Goal: Task Accomplishment & Management: Manage account settings

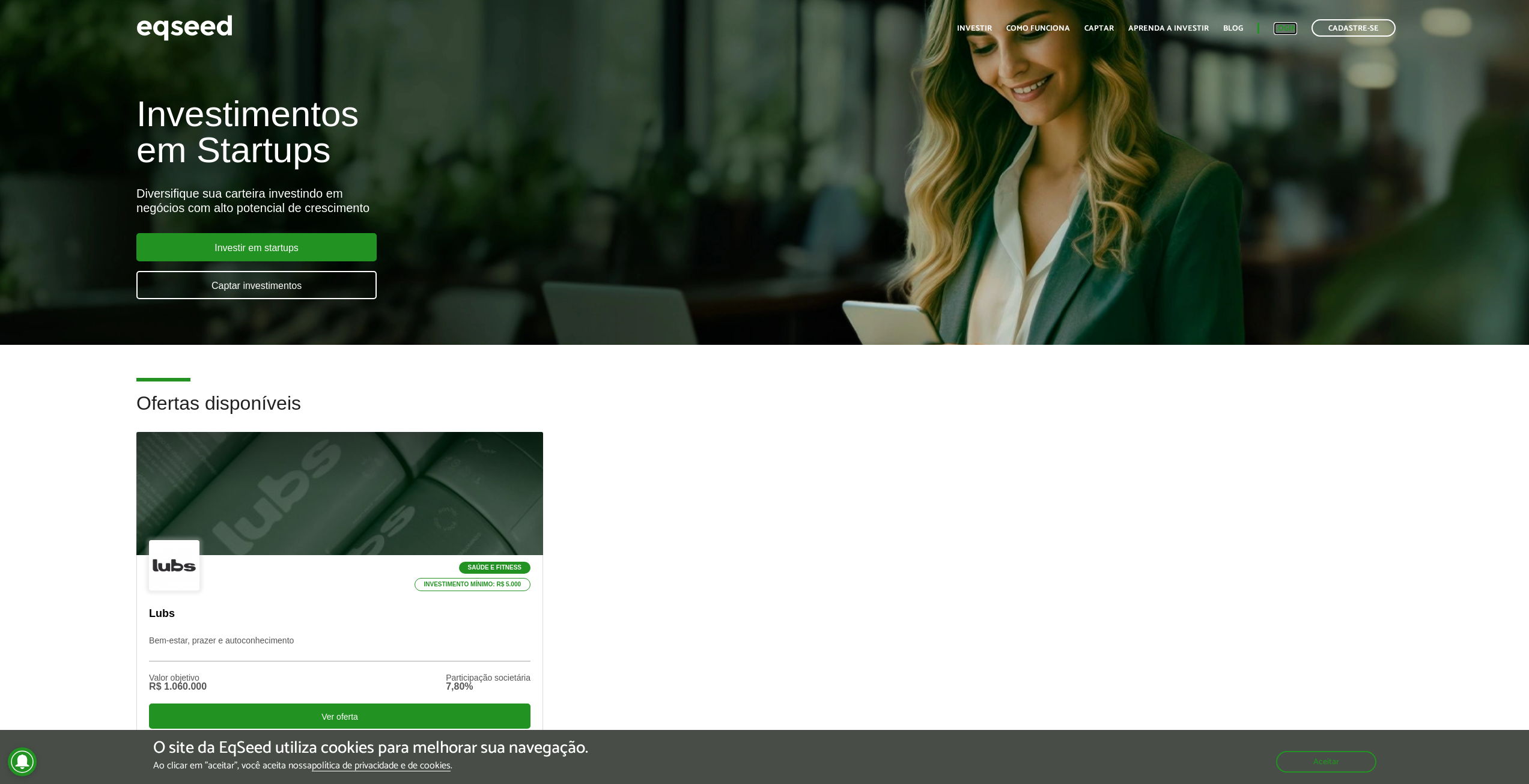
click at [1281, 25] on link "Login" at bounding box center [1285, 28] width 24 height 8
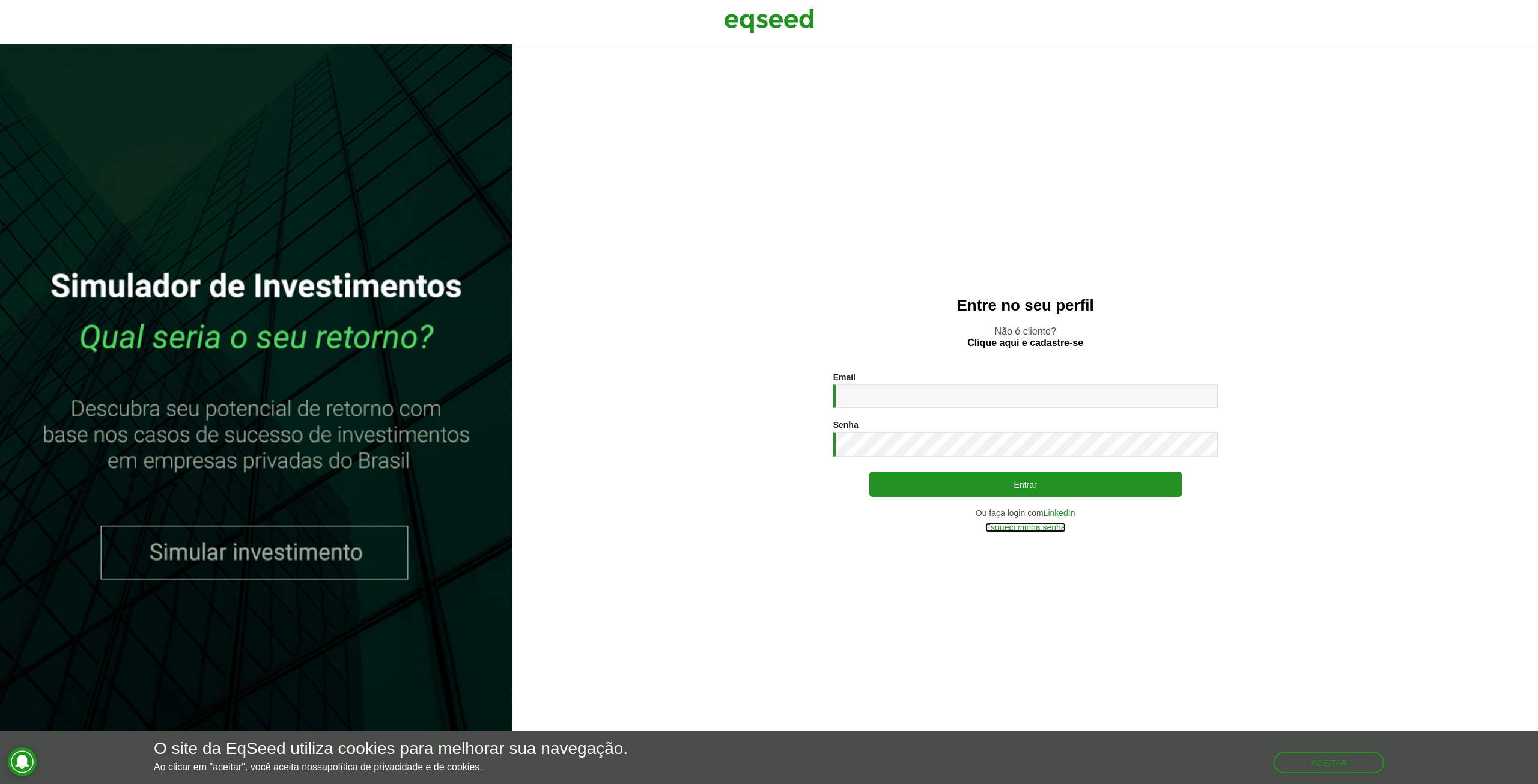
click at [1043, 531] on link "Esqueci minha senha" at bounding box center [1025, 528] width 80 height 8
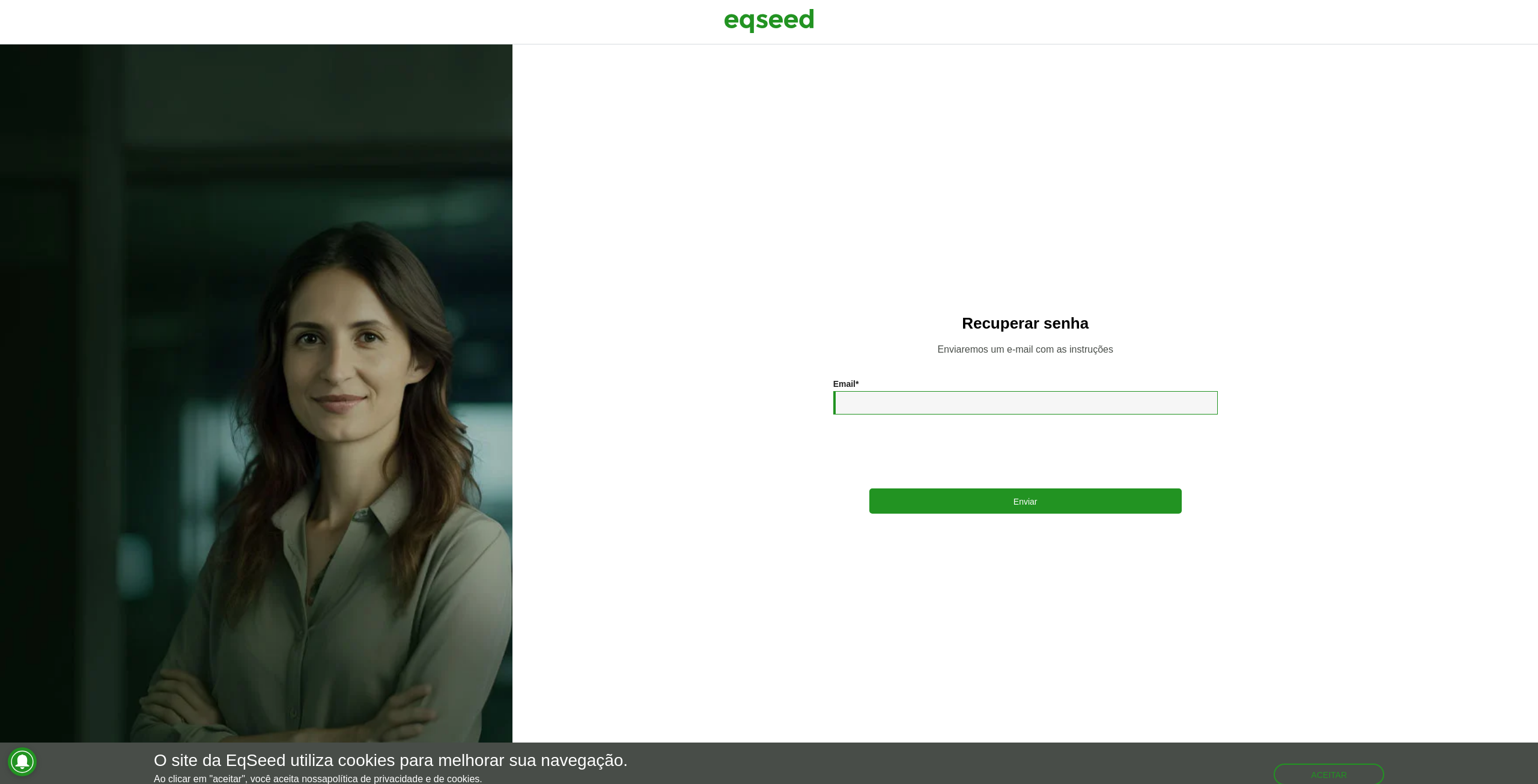
click at [932, 397] on input "Email *" at bounding box center [1026, 402] width 385 height 24
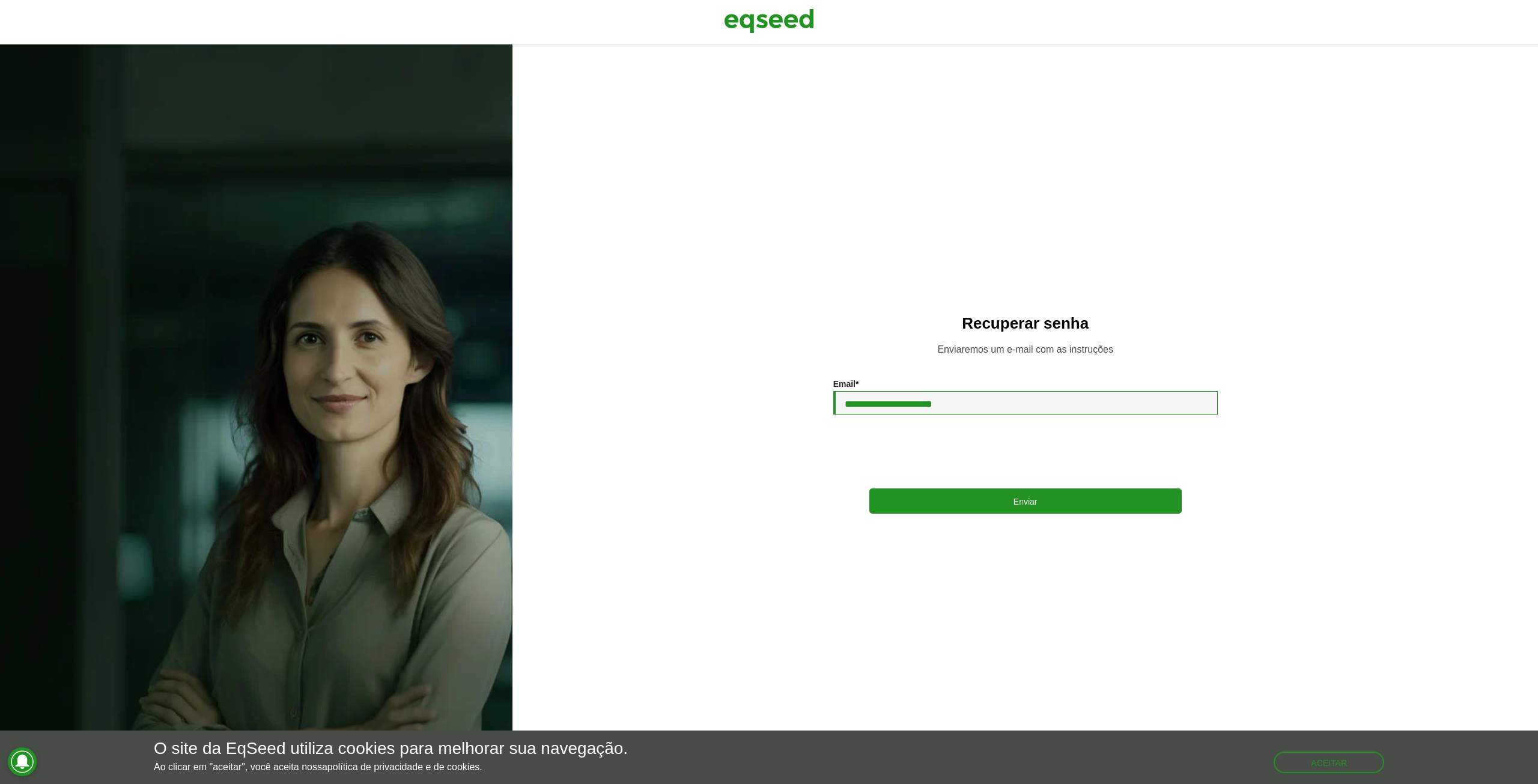
type input "**********"
click at [1008, 506] on button "Enviar" at bounding box center [1025, 501] width 312 height 23
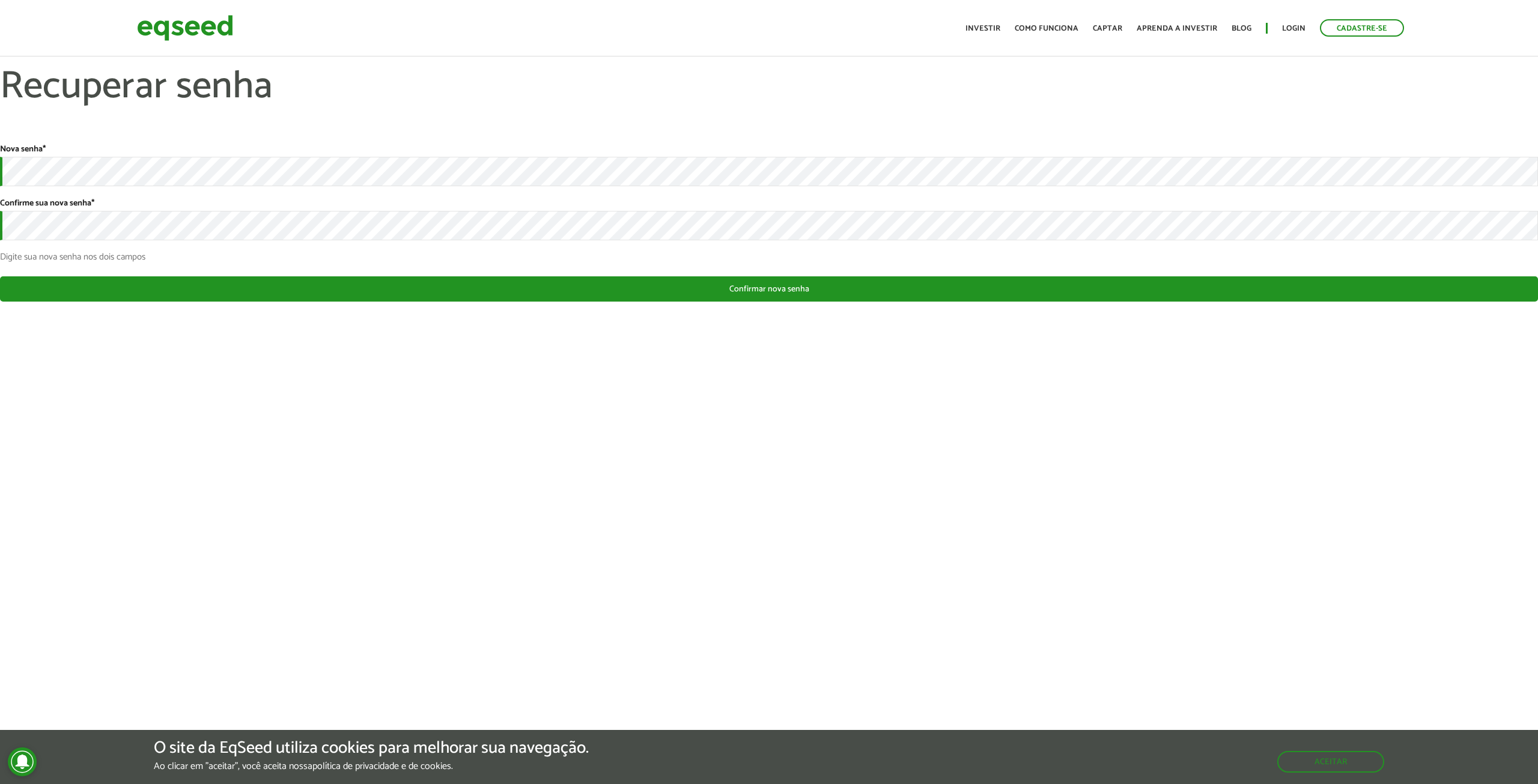
click at [752, 481] on body "Cadastre-se Toggle navigation Toggle navigation Início Investir Captar" at bounding box center [769, 392] width 1538 height 784
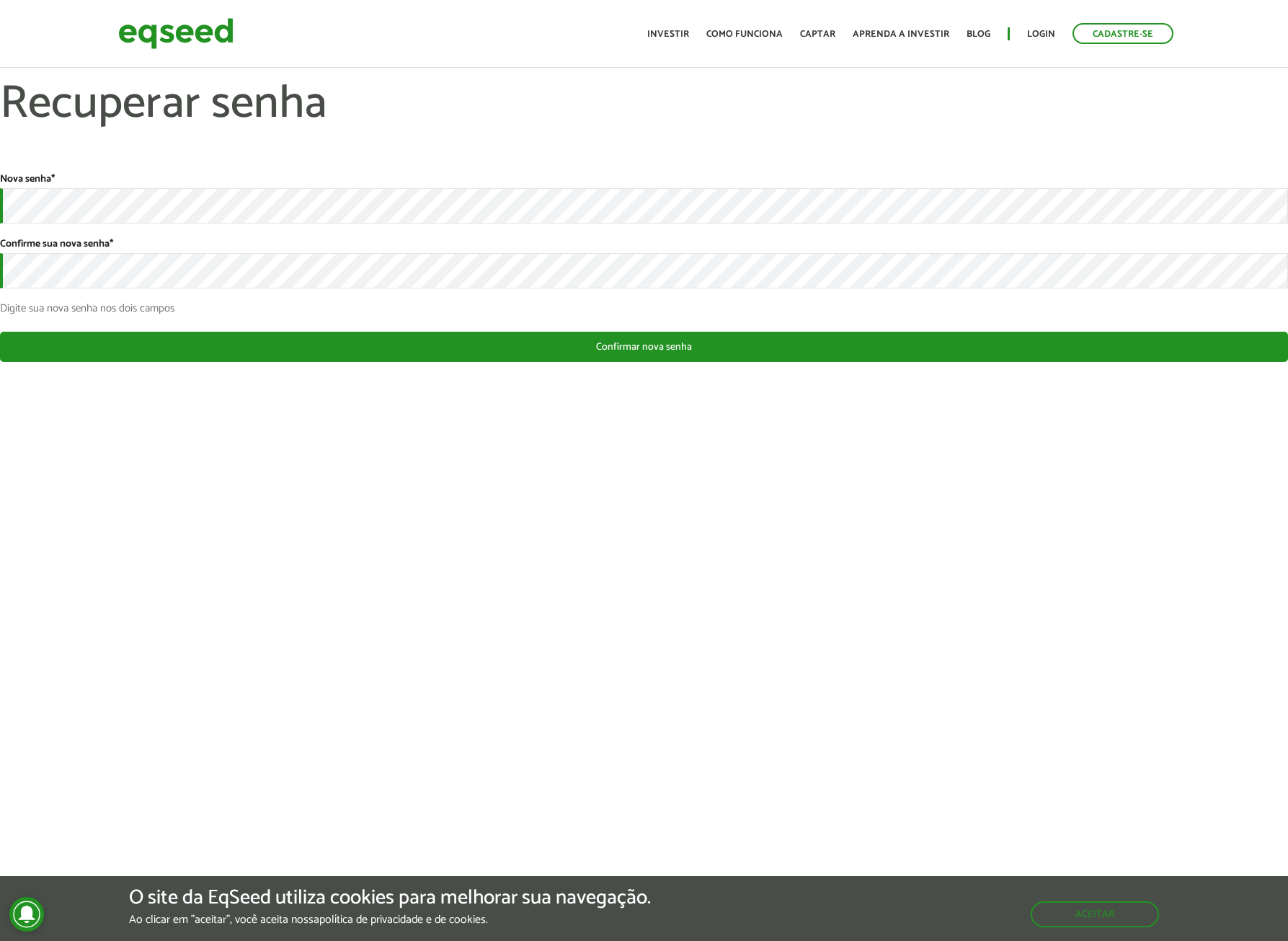
drag, startPoint x: 1287, startPoint y: 317, endPoint x: 1279, endPoint y: 317, distance: 8.0
click at [1279, 317] on div "Nova senha * Confirme sua nova senha * Digite sua nova senha nos dois campos Es…" at bounding box center [644, 267] width 1288 height 189
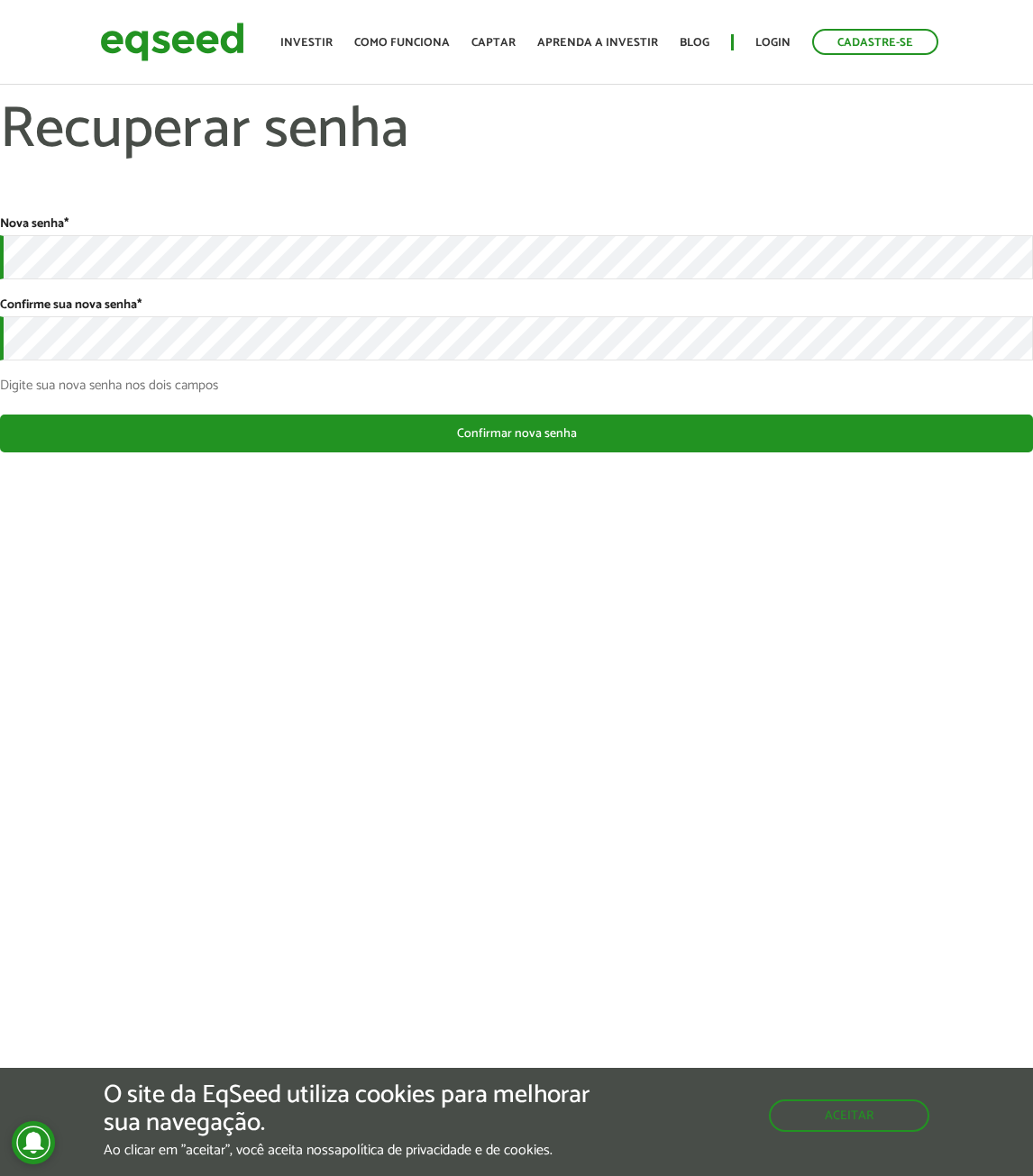
click at [957, 884] on body "Cadastre-se Toggle navigation Toggle navigation Início Investir Captar" at bounding box center [516, 588] width 1033 height 1176
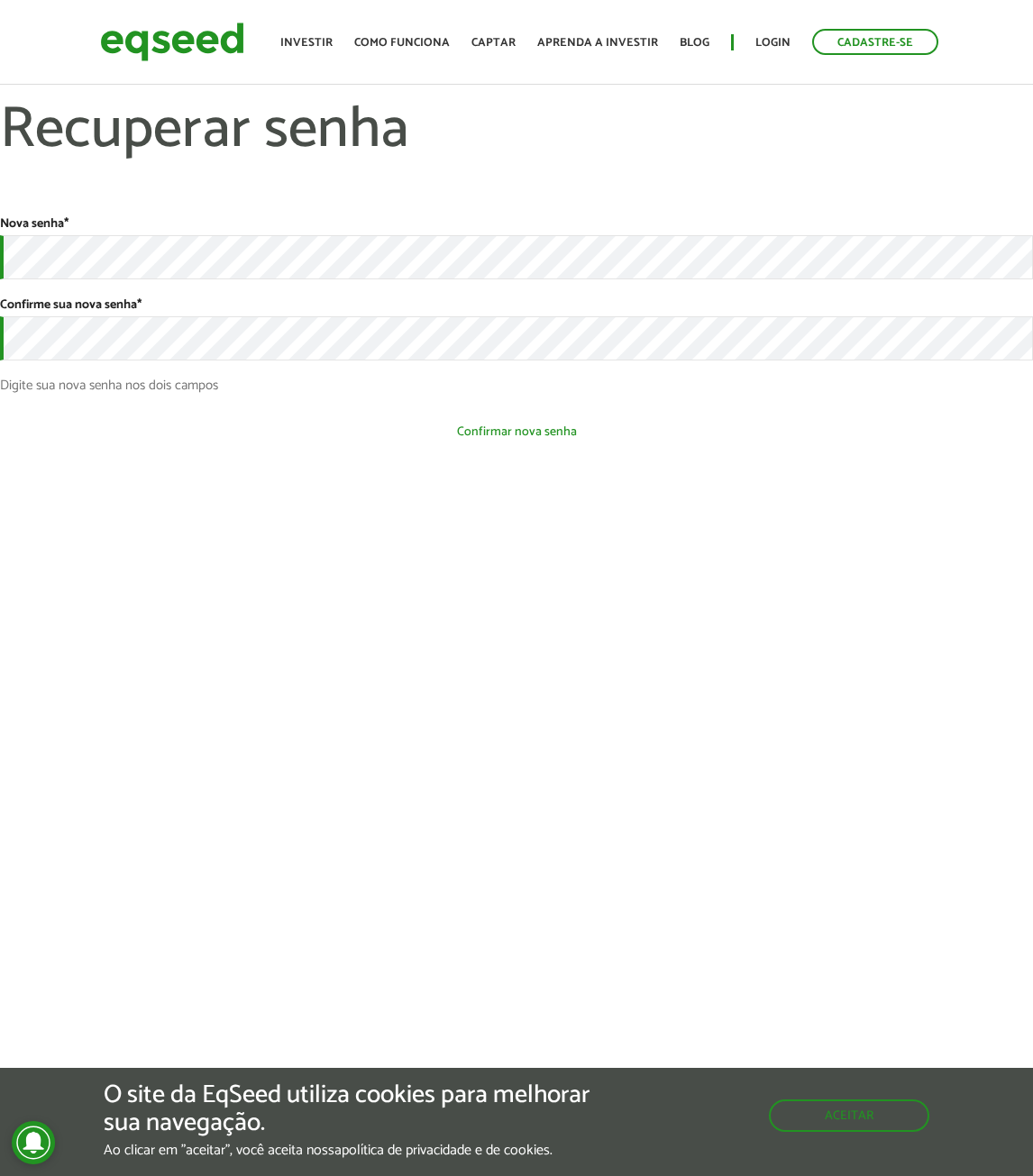
click at [565, 427] on button "Confirmar nova senha" at bounding box center [516, 432] width 1033 height 34
